Goal: Check status: Check status

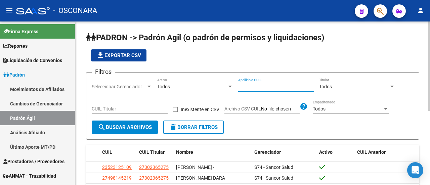
click at [288, 88] on input "Apellido o CUIL" at bounding box center [276, 87] width 76 height 6
paste input "27332618569"
type input "27332618569"
click at [134, 131] on button "search Buscar Archivos" at bounding box center [125, 126] width 66 height 13
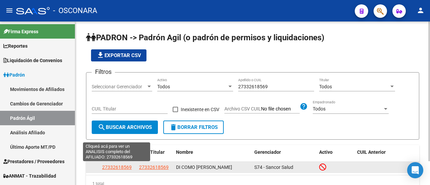
click at [123, 169] on span "27332618569" at bounding box center [117, 166] width 30 height 5
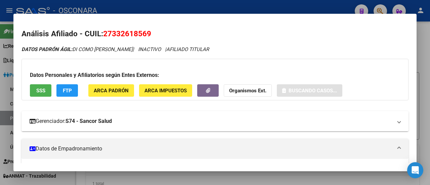
scroll to position [134, 0]
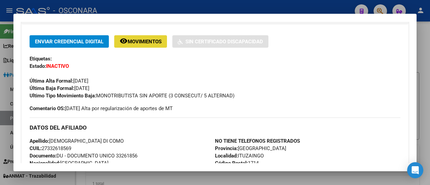
click at [146, 45] on button "remove_red_eye Movimientos" at bounding box center [140, 41] width 53 height 12
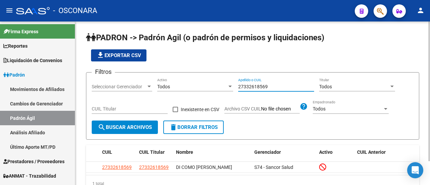
drag, startPoint x: 274, startPoint y: 87, endPoint x: 192, endPoint y: 94, distance: 82.2
click at [192, 94] on div "Filtros Seleccionar Gerenciador Seleccionar Gerenciador Todos Activo 2733261856…" at bounding box center [252, 99] width 321 height 43
paste input "7649365"
type input "27337649365"
click at [124, 125] on span "search Buscar Archivos" at bounding box center [125, 127] width 54 height 6
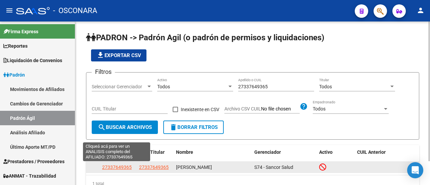
click at [111, 165] on span "27337649365" at bounding box center [117, 166] width 30 height 5
type textarea "27337649365"
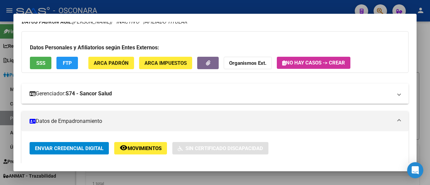
scroll to position [67, 0]
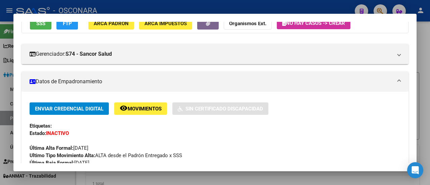
click at [139, 108] on span "Movimientos" at bounding box center [145, 109] width 34 height 6
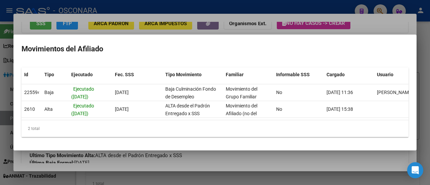
scroll to position [0, 16]
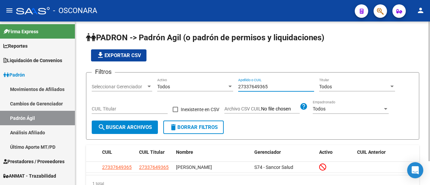
drag, startPoint x: 273, startPoint y: 88, endPoint x: 192, endPoint y: 81, distance: 81.2
click at [192, 81] on div "Filtros Seleccionar Gerenciador Seleccionar Gerenciador Todos Activo 2733764936…" at bounding box center [252, 99] width 321 height 43
paste input "8541590"
drag, startPoint x: 262, startPoint y: 86, endPoint x: 217, endPoint y: 86, distance: 45.0
click at [219, 86] on div "Filtros Seleccionar Gerenciador Seleccionar Gerenciador Todos Activo 28541590 A…" at bounding box center [252, 99] width 321 height 43
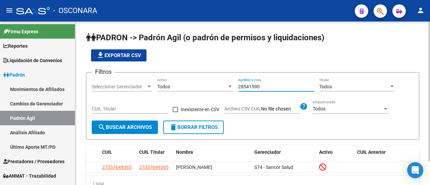
paste input "028541590"
type input "20285415900"
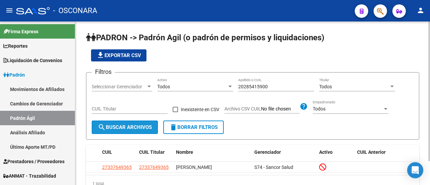
click at [137, 129] on span "search Buscar Archivos" at bounding box center [125, 127] width 54 height 6
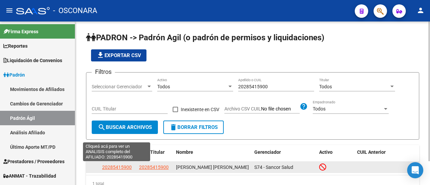
click at [126, 165] on span "20285415900" at bounding box center [117, 166] width 30 height 5
type textarea "20285415900"
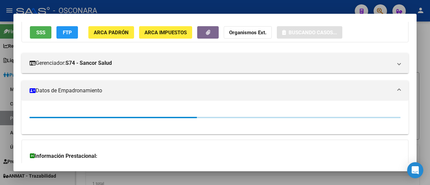
scroll to position [67, 0]
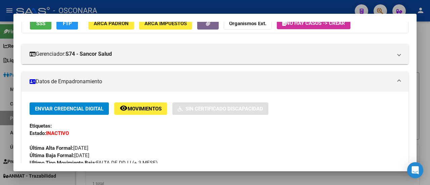
click at [145, 114] on button "remove_red_eye Movimientos" at bounding box center [140, 108] width 53 height 12
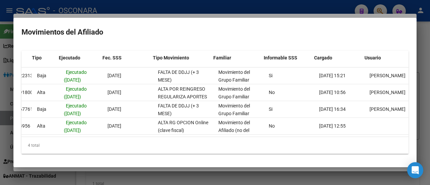
scroll to position [0, 16]
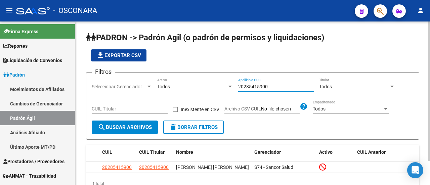
drag, startPoint x: 285, startPoint y: 87, endPoint x: 167, endPoint y: 91, distance: 117.2
click at [171, 87] on div "Filtros Seleccionar Gerenciador Seleccionar Gerenciador Todos Activo 2028541590…" at bounding box center [252, 99] width 321 height 43
paste input "398686013"
type input "20398686013"
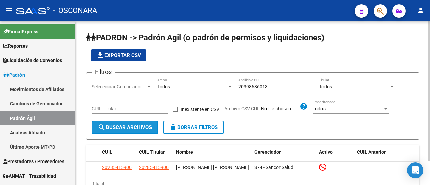
click at [113, 128] on span "search Buscar Archivos" at bounding box center [125, 127] width 54 height 6
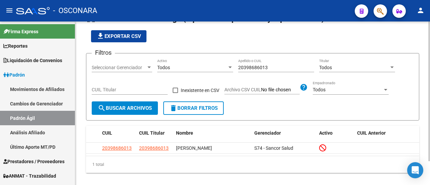
scroll to position [28, 0]
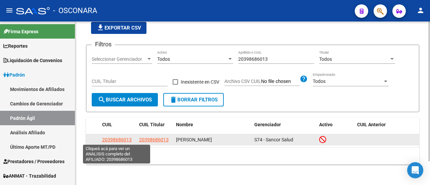
click at [115, 137] on span "20398686013" at bounding box center [117, 139] width 30 height 5
type textarea "20398686013"
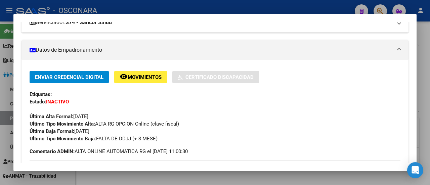
scroll to position [101, 0]
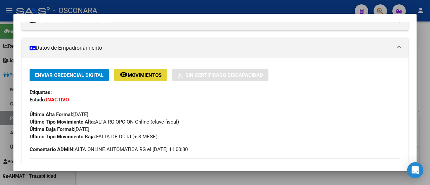
click at [149, 78] on span "Movimientos" at bounding box center [145, 75] width 34 height 6
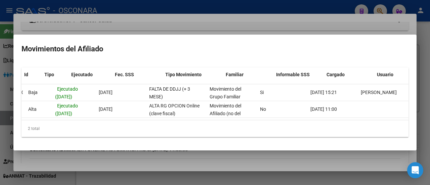
scroll to position [0, 0]
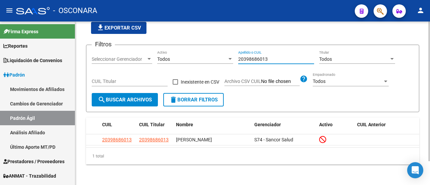
drag, startPoint x: 269, startPoint y: 61, endPoint x: 208, endPoint y: 63, distance: 61.1
click at [208, 63] on div "Filtros Seleccionar Gerenciador Seleccionar Gerenciador Todos Activo 2039868601…" at bounding box center [252, 71] width 321 height 43
paste input "3306633074"
type input "23306633074"
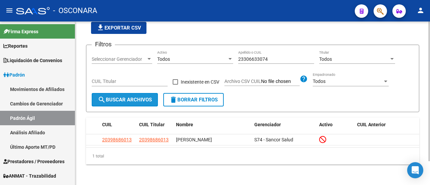
click at [127, 97] on span "search Buscar Archivos" at bounding box center [125, 100] width 54 height 6
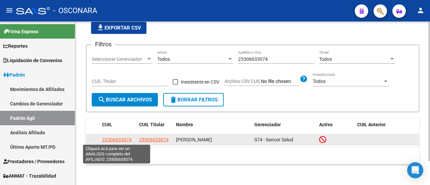
click at [118, 140] on span "23306633074" at bounding box center [117, 139] width 30 height 5
type textarea "23306633074"
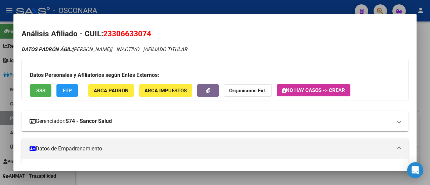
scroll to position [67, 0]
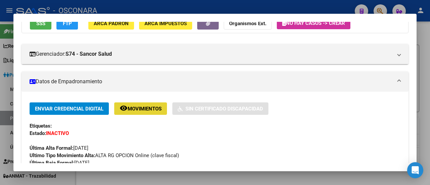
click at [126, 104] on mat-icon "remove_red_eye" at bounding box center [123, 108] width 8 height 8
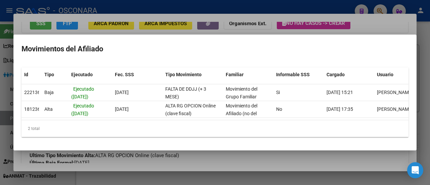
drag, startPoint x: 227, startPoint y: 117, endPoint x: 289, endPoint y: 116, distance: 62.4
click at [289, 116] on datatable-body "222136 [GEOGRAPHIC_DATA] ([DATE]) [DATE] FALTA DE DDJJ (+ 3 MESE) Movimiento de…" at bounding box center [214, 102] width 387 height 36
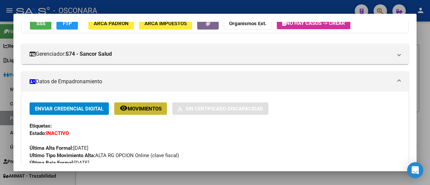
click at [145, 111] on span "Movimientos" at bounding box center [145, 109] width 34 height 6
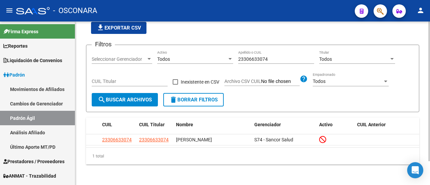
drag, startPoint x: 278, startPoint y: 63, endPoint x: 270, endPoint y: 60, distance: 8.6
click at [270, 60] on div "23306633074 Apellido o CUIL" at bounding box center [276, 56] width 76 height 13
drag, startPoint x: 270, startPoint y: 59, endPoint x: 177, endPoint y: 61, distance: 93.3
click at [177, 61] on div "Filtros Seleccionar Gerenciador Seleccionar Gerenciador Todos Activo 2330663307…" at bounding box center [252, 71] width 321 height 43
paste input "5773654"
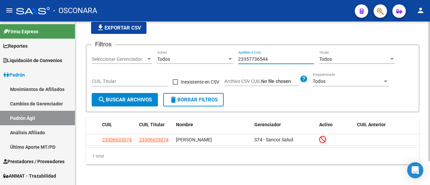
type input "23357736544"
click at [149, 99] on span "search Buscar Archivos" at bounding box center [125, 100] width 54 height 6
drag, startPoint x: 274, startPoint y: 59, endPoint x: 170, endPoint y: 57, distance: 104.0
click at [170, 57] on div "Filtros Seleccionar Gerenciador Seleccionar Gerenciador Todos Activo 2335773654…" at bounding box center [252, 71] width 321 height 43
paste input
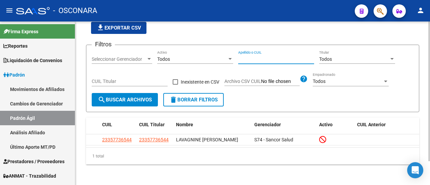
paste input "27233843216"
click at [141, 99] on span "search Buscar Archivos" at bounding box center [125, 100] width 54 height 6
drag, startPoint x: 270, startPoint y: 59, endPoint x: 169, endPoint y: 56, distance: 100.4
click at [169, 56] on div "Filtros Seleccionar Gerenciador Seleccionar Gerenciador Todos Activo 2723384321…" at bounding box center [252, 71] width 321 height 43
paste input "383917692"
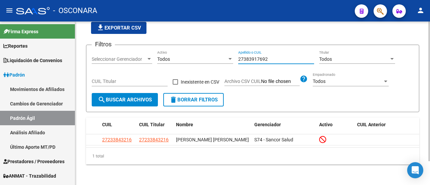
type input "27383917692"
click at [135, 101] on span "search Buscar Archivos" at bounding box center [125, 100] width 54 height 6
drag, startPoint x: 268, startPoint y: 58, endPoint x: 198, endPoint y: 59, distance: 70.5
click at [198, 59] on div "Filtros Seleccionar Gerenciador Seleccionar Gerenciador Todos Activo 2738391769…" at bounding box center [252, 71] width 321 height 43
click at [130, 104] on button "search Buscar Archivos" at bounding box center [125, 99] width 66 height 13
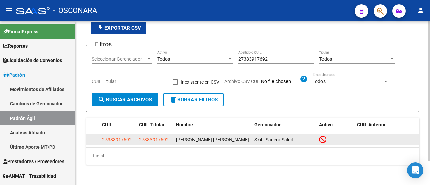
click at [115, 143] on app-link-go-to "27383917692" at bounding box center [117, 140] width 30 height 8
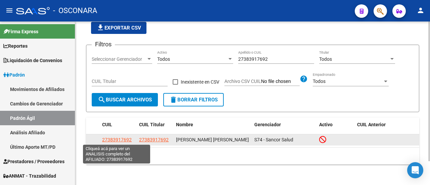
click at [117, 141] on span "27383917692" at bounding box center [117, 139] width 30 height 5
type textarea "27383917692"
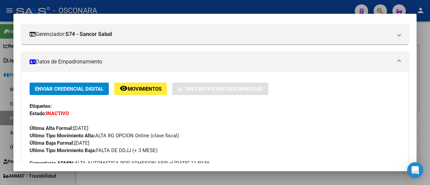
scroll to position [101, 0]
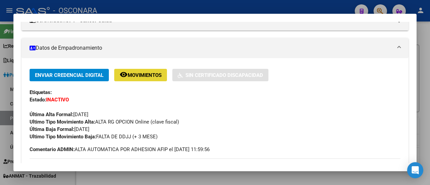
click at [139, 72] on span "Movimientos" at bounding box center [145, 75] width 34 height 6
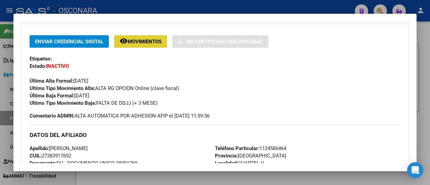
scroll to position [168, 0]
